Goal: Book appointment/travel/reservation

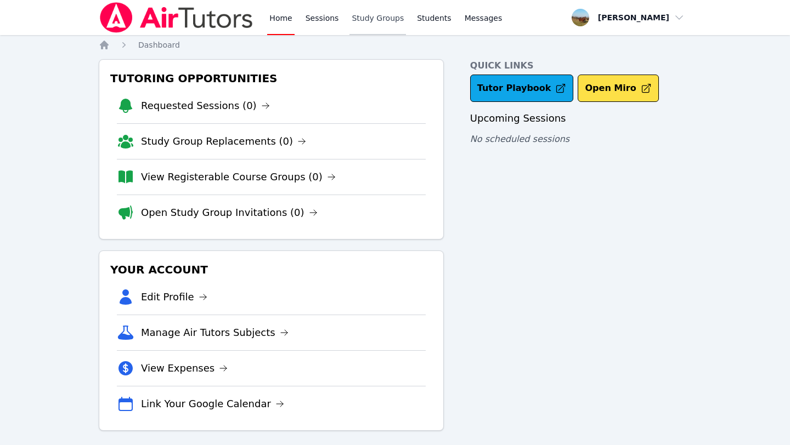
click at [374, 23] on link "Study Groups" at bounding box center [377, 17] width 56 height 35
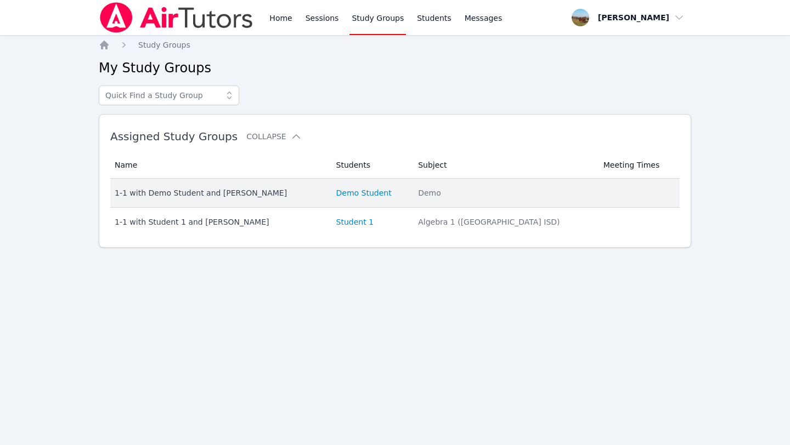
click at [358, 201] on td "Students Demo Student" at bounding box center [371, 193] width 82 height 29
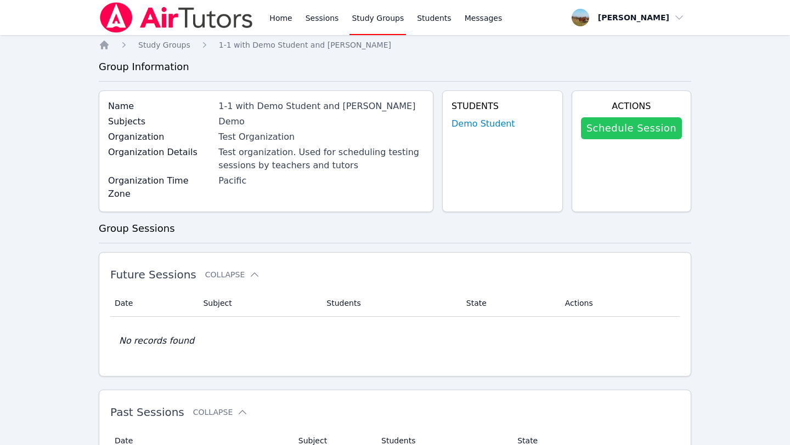
click at [636, 129] on link "Schedule Session" at bounding box center [631, 128] width 101 height 22
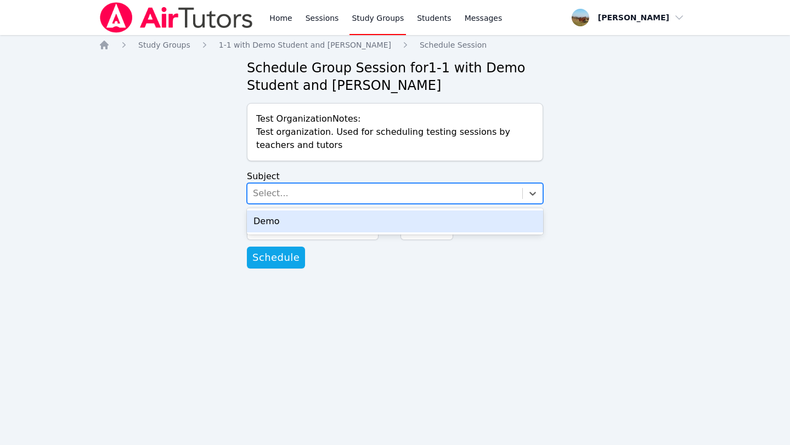
click at [364, 186] on div "Select..." at bounding box center [384, 194] width 275 height 20
click at [342, 220] on div "Demo" at bounding box center [395, 222] width 296 height 22
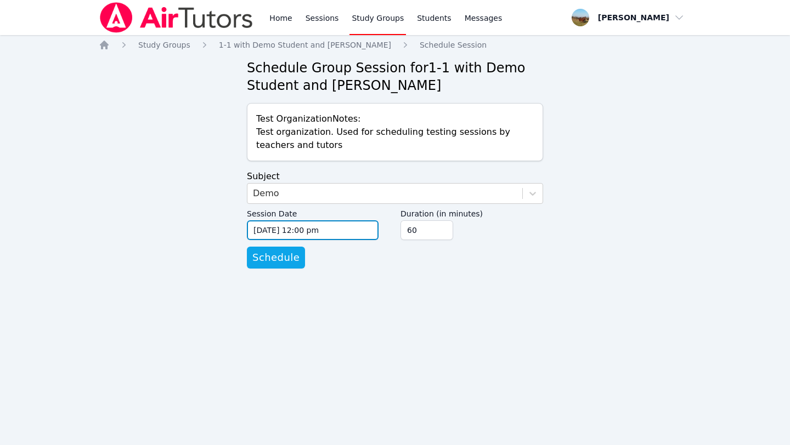
click at [348, 229] on input "09/04/2025 12:00 pm" at bounding box center [313, 230] width 132 height 20
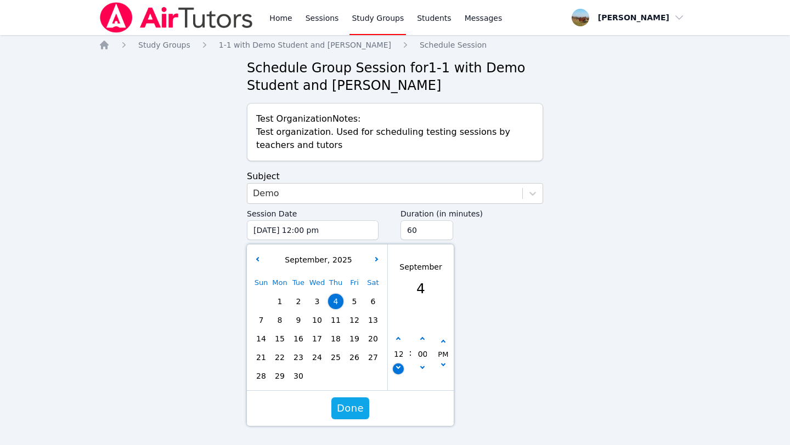
click at [397, 365] on button "button" at bounding box center [398, 369] width 11 height 11
type input "09/04/2025 11:00 am"
type input "11"
click at [397, 365] on button "button" at bounding box center [398, 369] width 11 height 11
type input "09/04/2025 10:00 am"
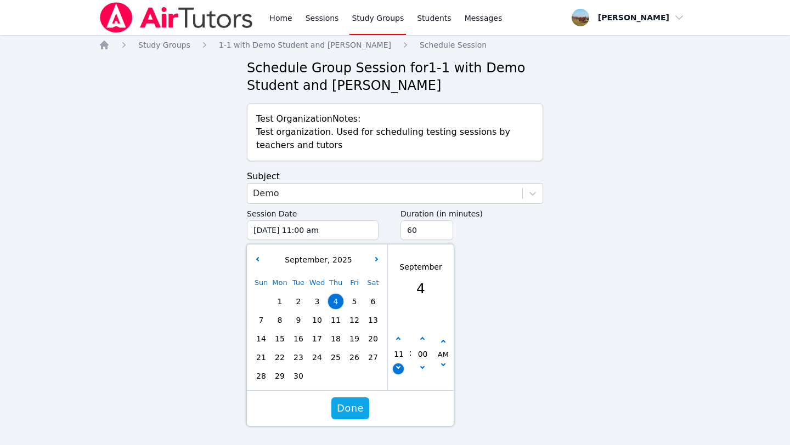
type input "10"
click at [397, 365] on button "button" at bounding box center [398, 369] width 11 height 11
type input "09/04/2025 09:00 am"
type input "09"
click at [402, 343] on button "button" at bounding box center [398, 339] width 11 height 11
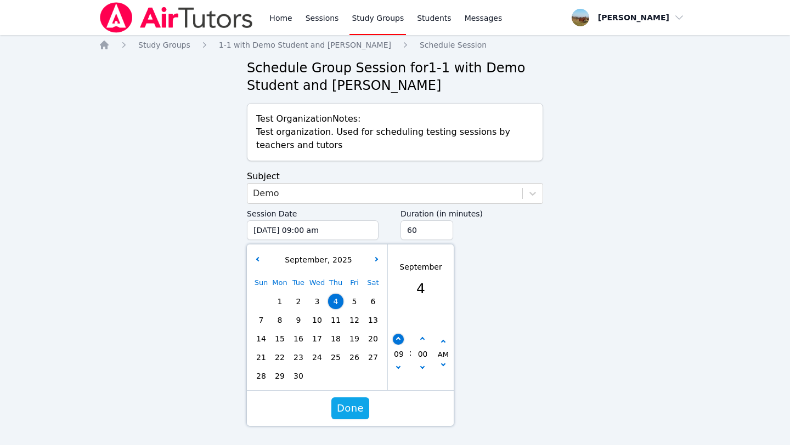
type input "09/04/2025 10:00 am"
type input "10"
click at [349, 413] on span "Done" at bounding box center [350, 408] width 27 height 15
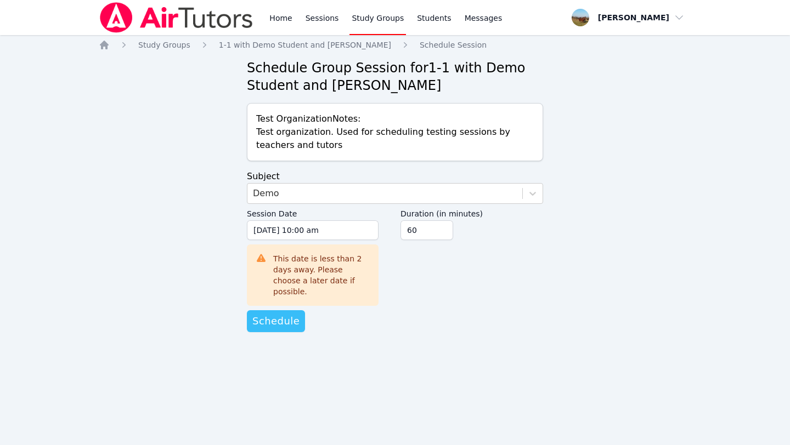
click at [287, 314] on span "Schedule" at bounding box center [275, 321] width 47 height 15
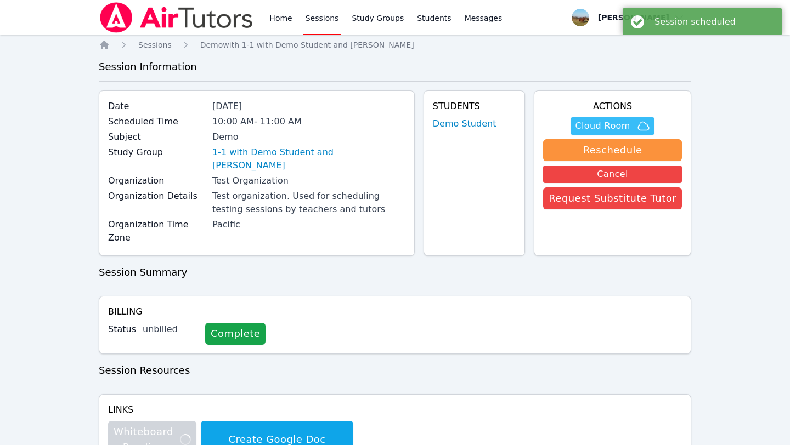
click at [607, 117] on button "Cloud Room" at bounding box center [611, 126] width 83 height 18
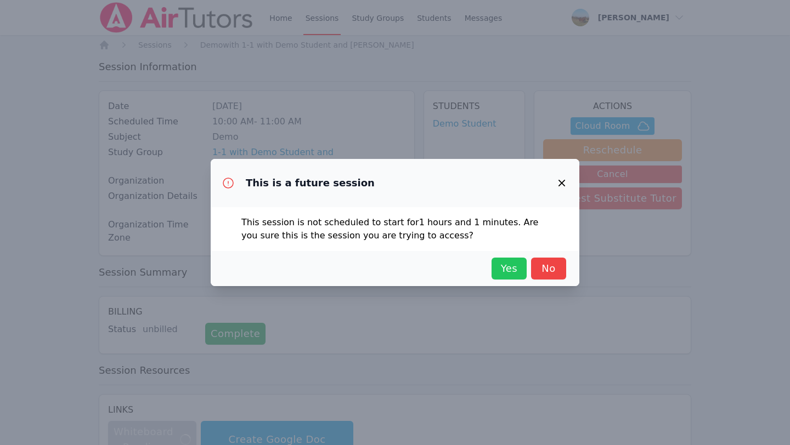
click at [501, 265] on span "Yes" at bounding box center [509, 268] width 24 height 15
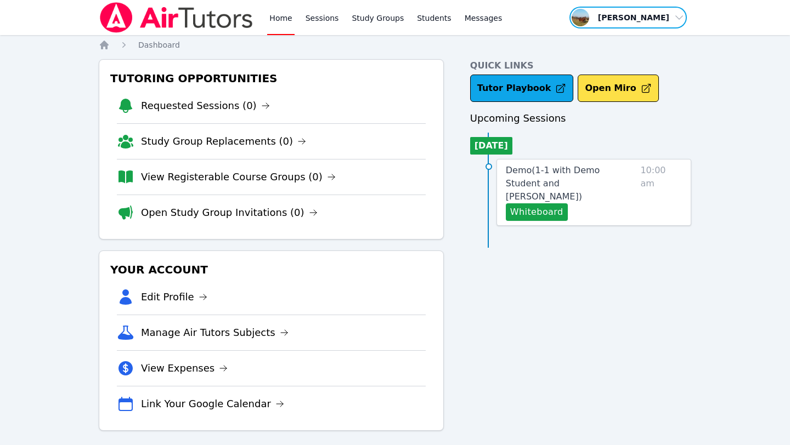
click at [677, 21] on span "button" at bounding box center [628, 17] width 120 height 24
click at [619, 55] on button "Logout" at bounding box center [631, 63] width 105 height 20
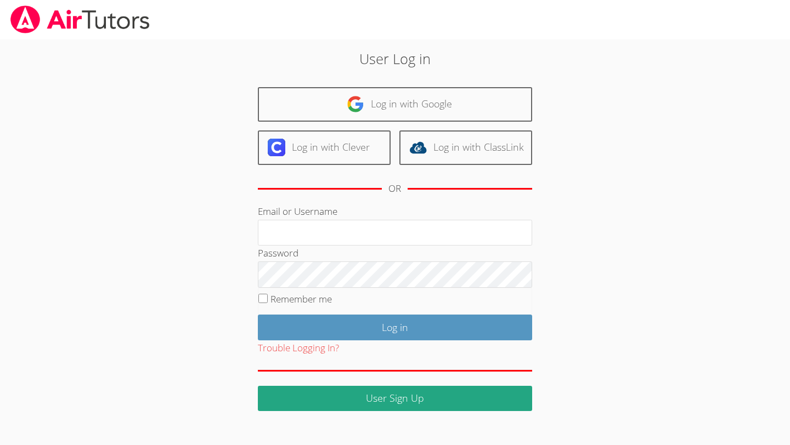
type input "meganrafferty+milpitas@airtutors.org"
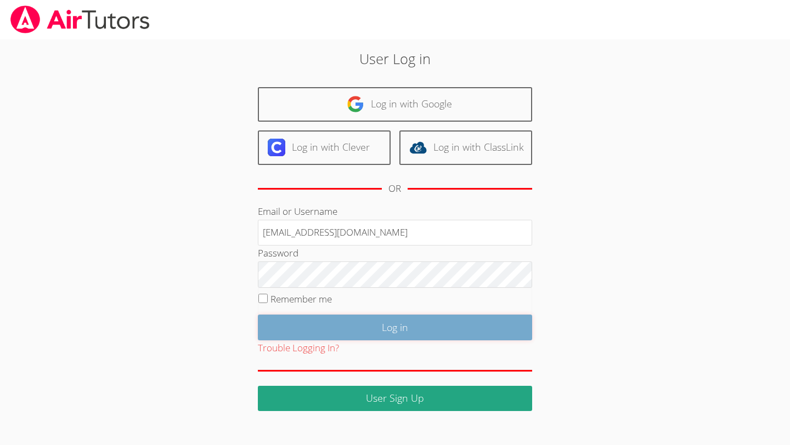
click at [393, 337] on input "Log in" at bounding box center [395, 328] width 274 height 26
